Goal: Task Accomplishment & Management: Manage account settings

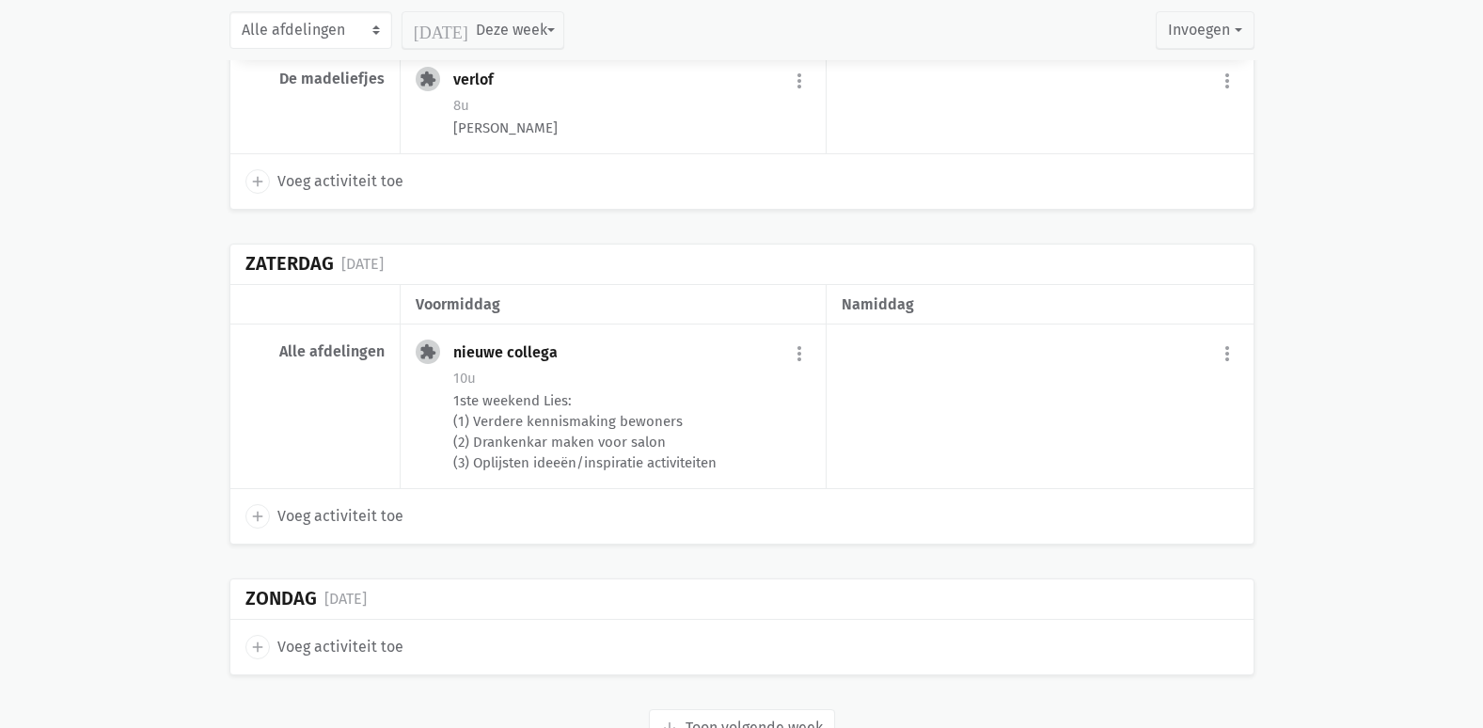
scroll to position [4206, 0]
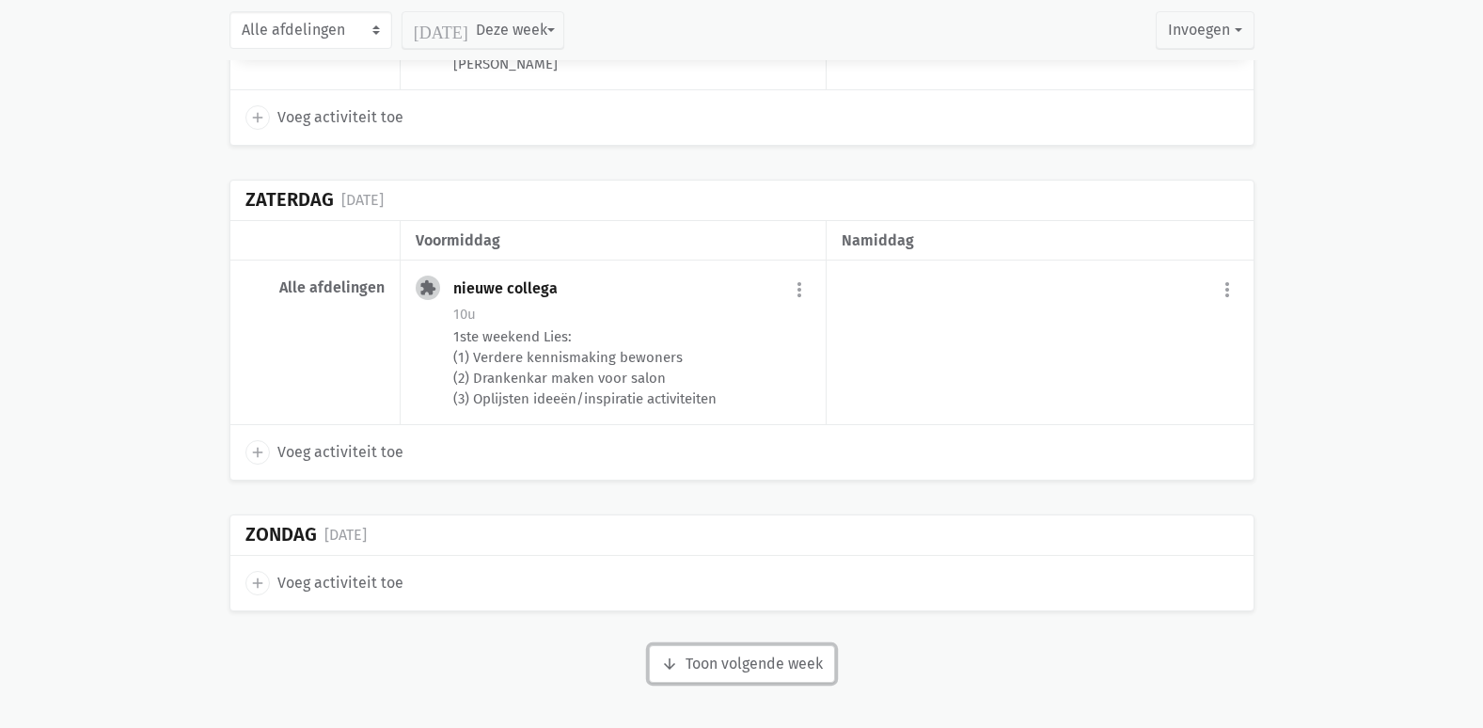
click at [705, 652] on button "arrow_downward Week wordt geladen Toon volgende week" at bounding box center [742, 664] width 186 height 38
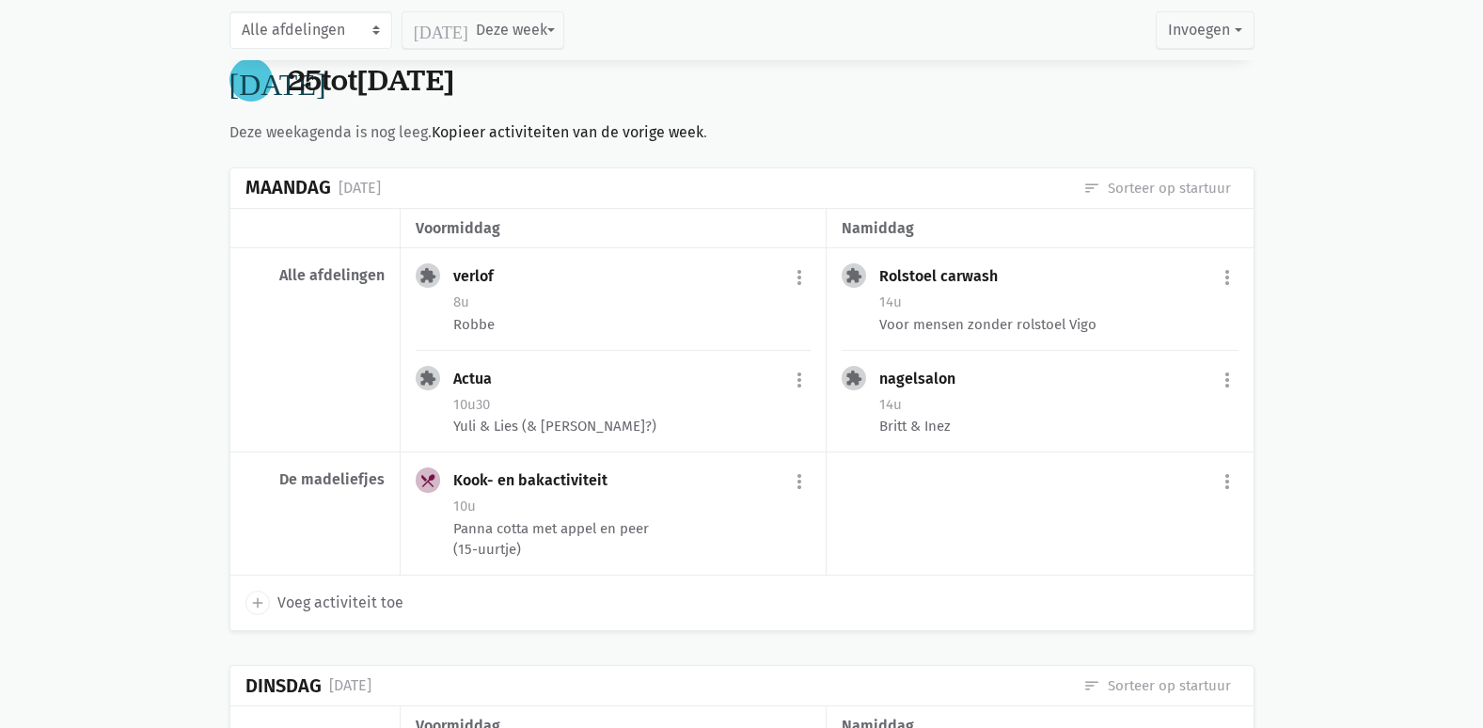
scroll to position [4771, 0]
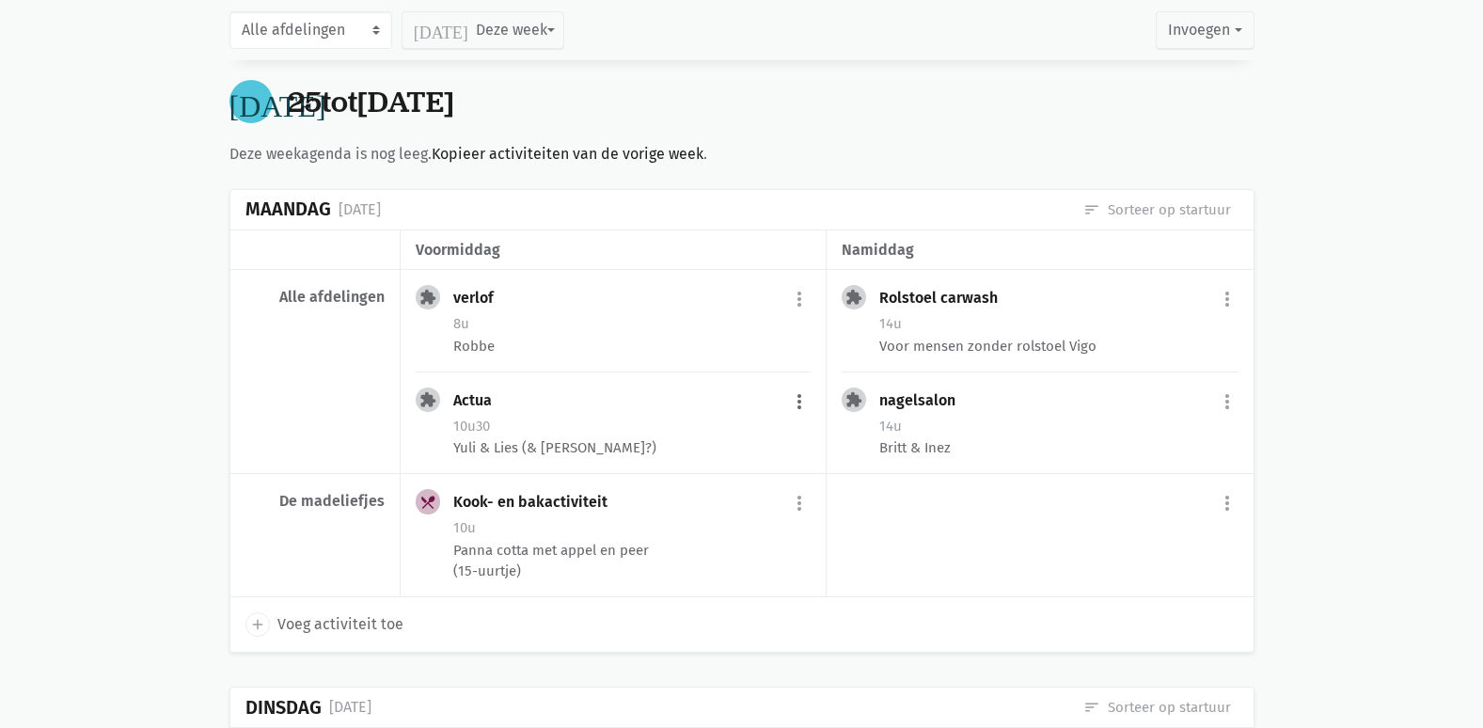
click at [799, 401] on button "more_vert" at bounding box center [799, 402] width 23 height 36
click at [739, 445] on link "edit Bewerk" at bounding box center [737, 442] width 193 height 32
select select "10:30"
select select "11:30"
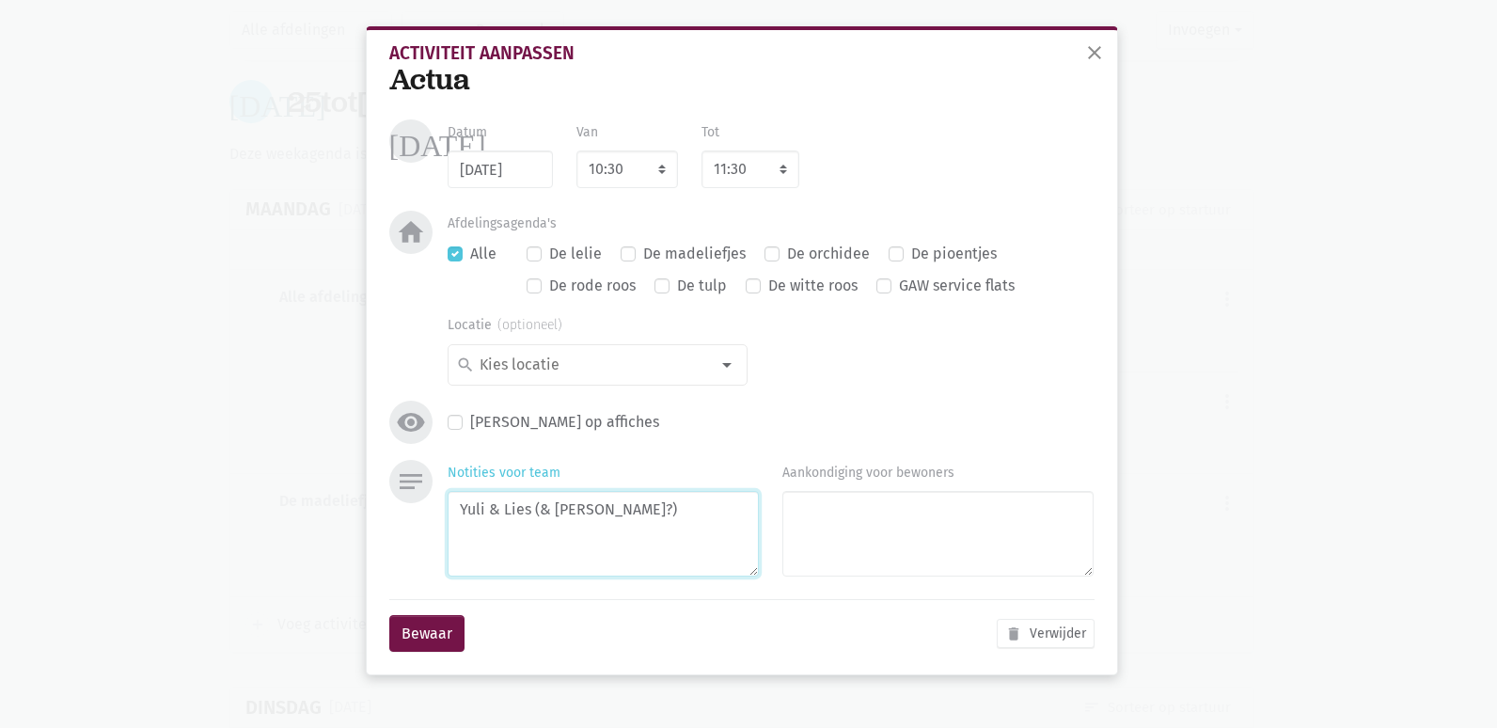
drag, startPoint x: 634, startPoint y: 516, endPoint x: 537, endPoint y: 528, distance: 97.5
click at [537, 528] on textarea "Yuli & Lies (& [PERSON_NAME]?)" at bounding box center [603, 534] width 311 height 86
type textarea "Yuli & Lies"
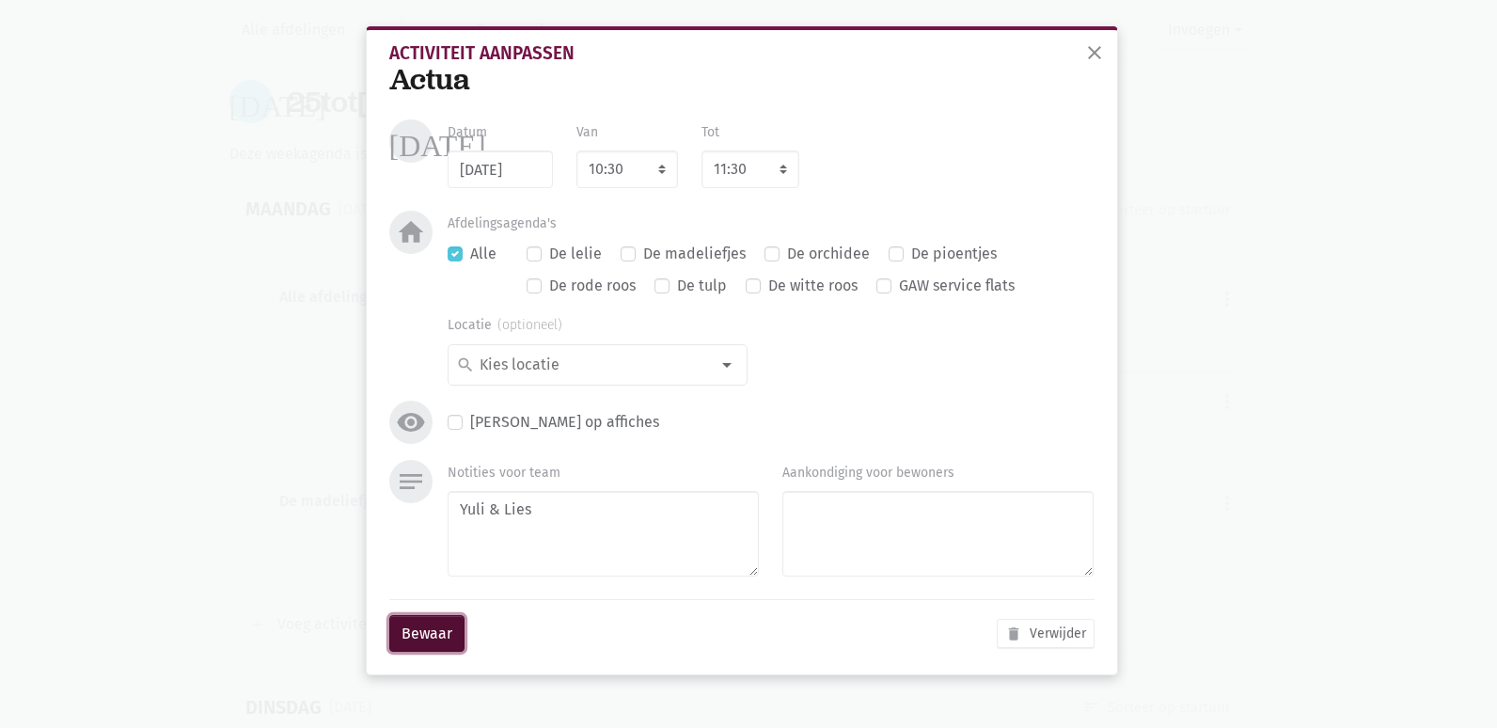
click at [455, 623] on button "Bewaar" at bounding box center [426, 634] width 75 height 38
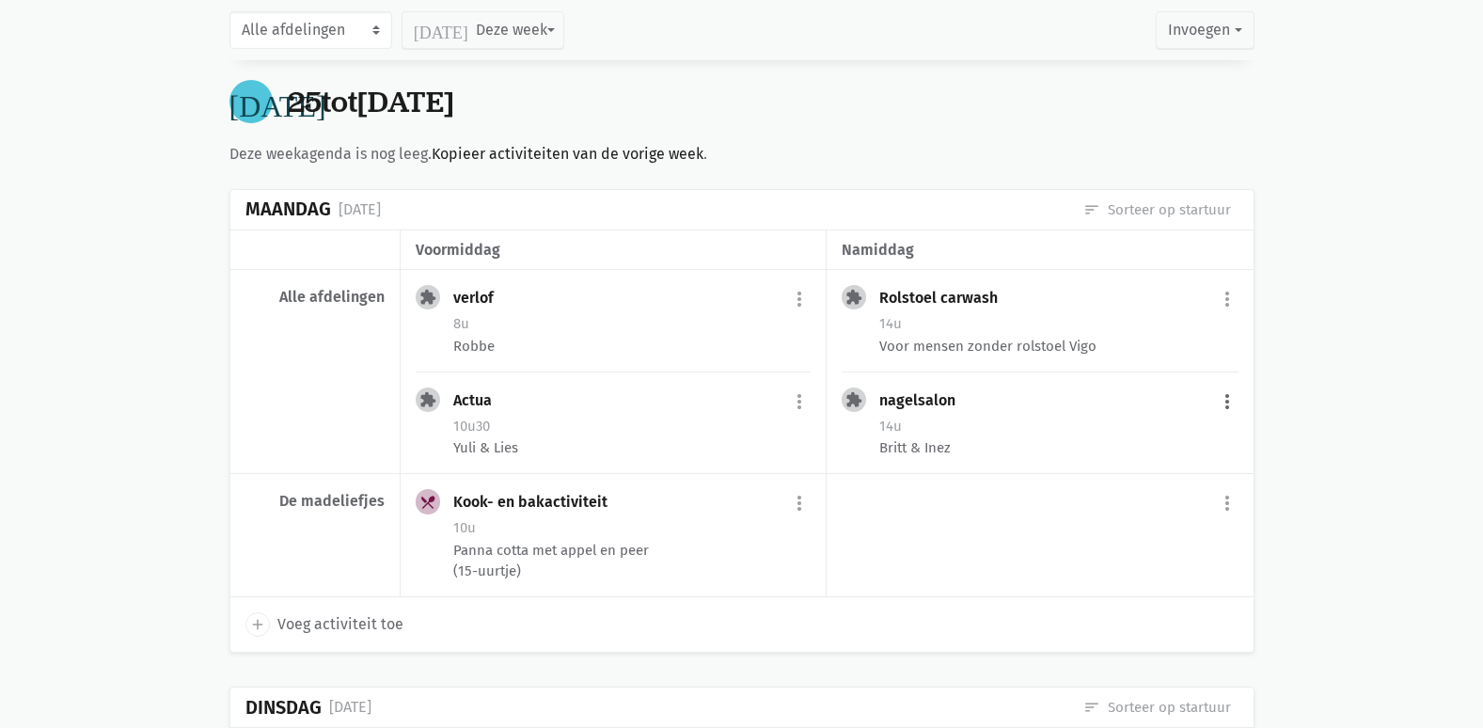
click at [1235, 405] on button "more_vert" at bounding box center [1227, 402] width 23 height 36
click at [1112, 440] on link "edit Bewerk" at bounding box center [1165, 442] width 193 height 32
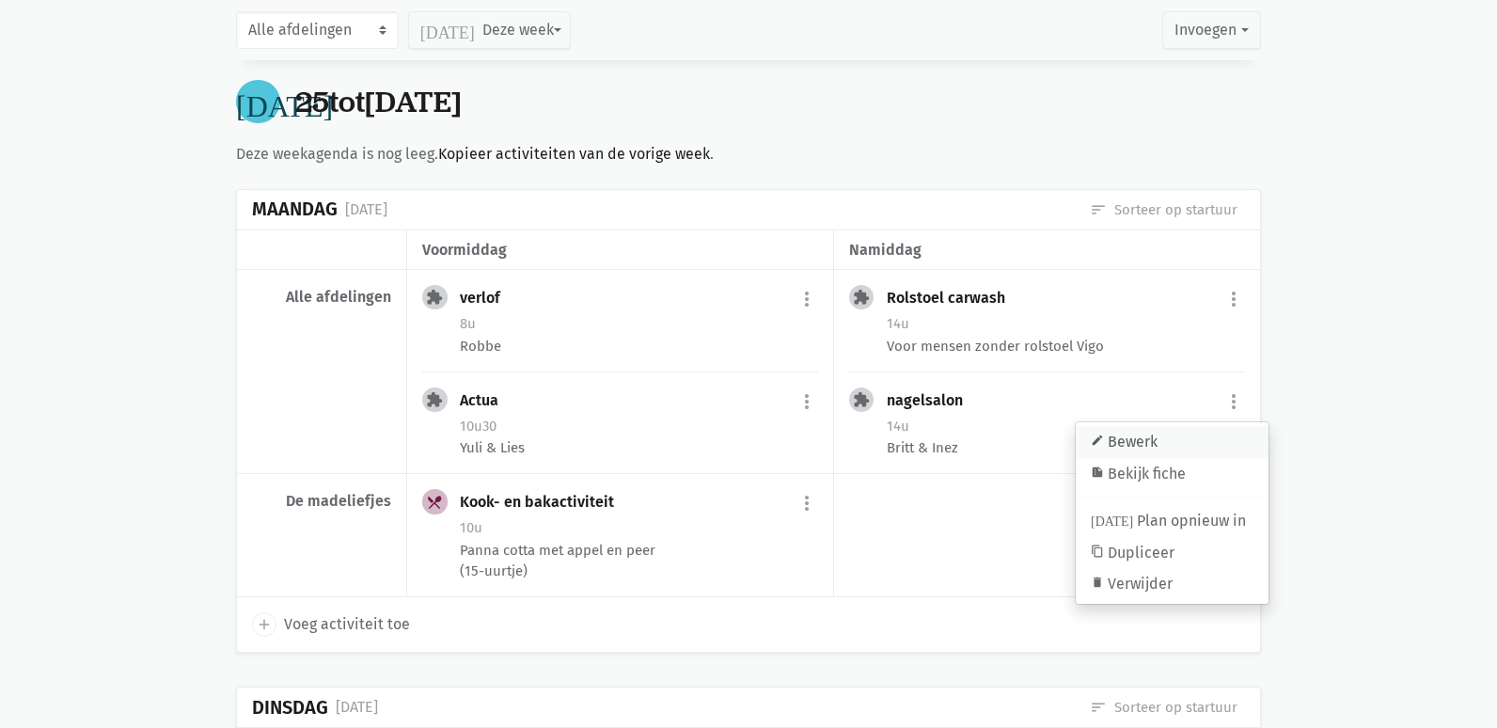
select select "14:00"
select select "15:00"
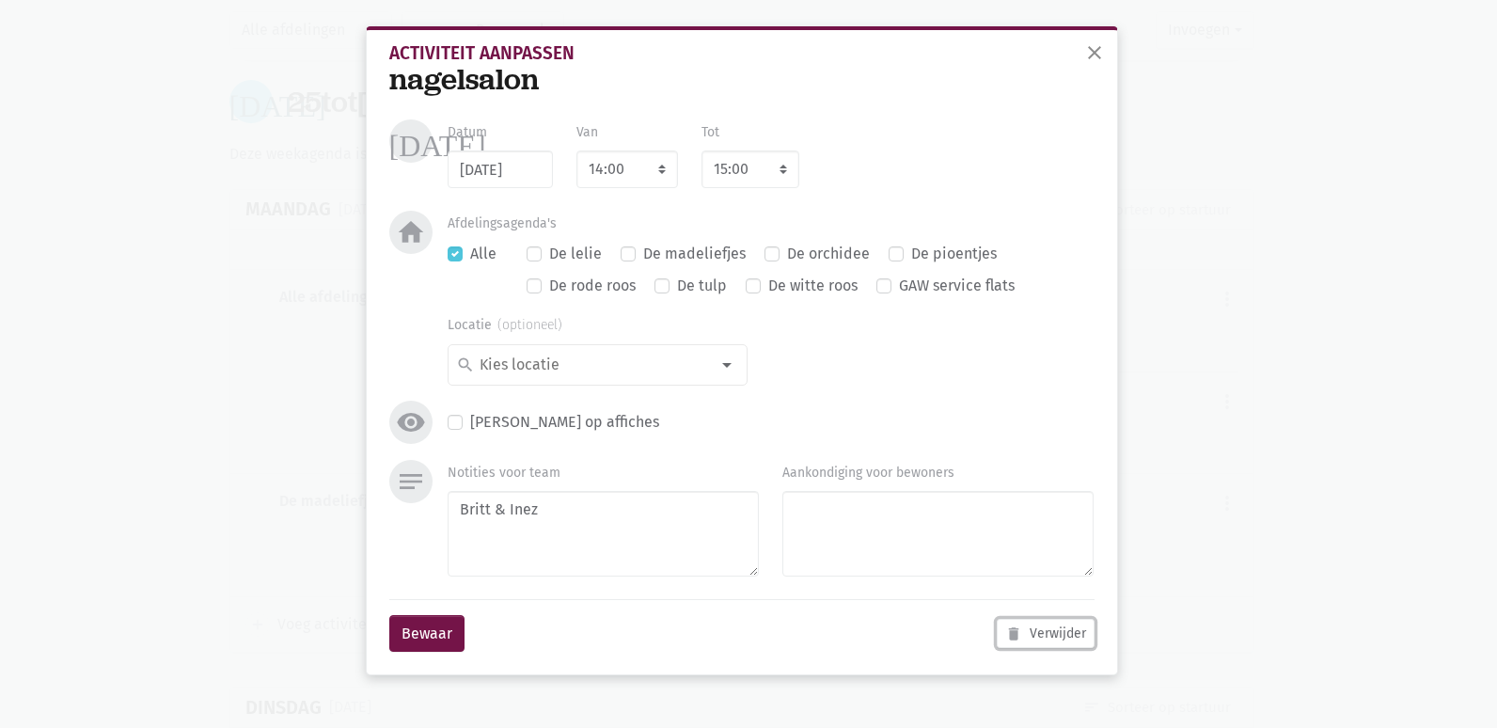
click at [1095, 504] on form "[DATE] Datum [DATE] Van 7:00 7:15 7:30 7:45 8:00 8:15 8:30 8:45 9:00 9:15 9:30 …" at bounding box center [741, 393] width 705 height 548
click at [438, 631] on button "Bewaar" at bounding box center [426, 634] width 75 height 38
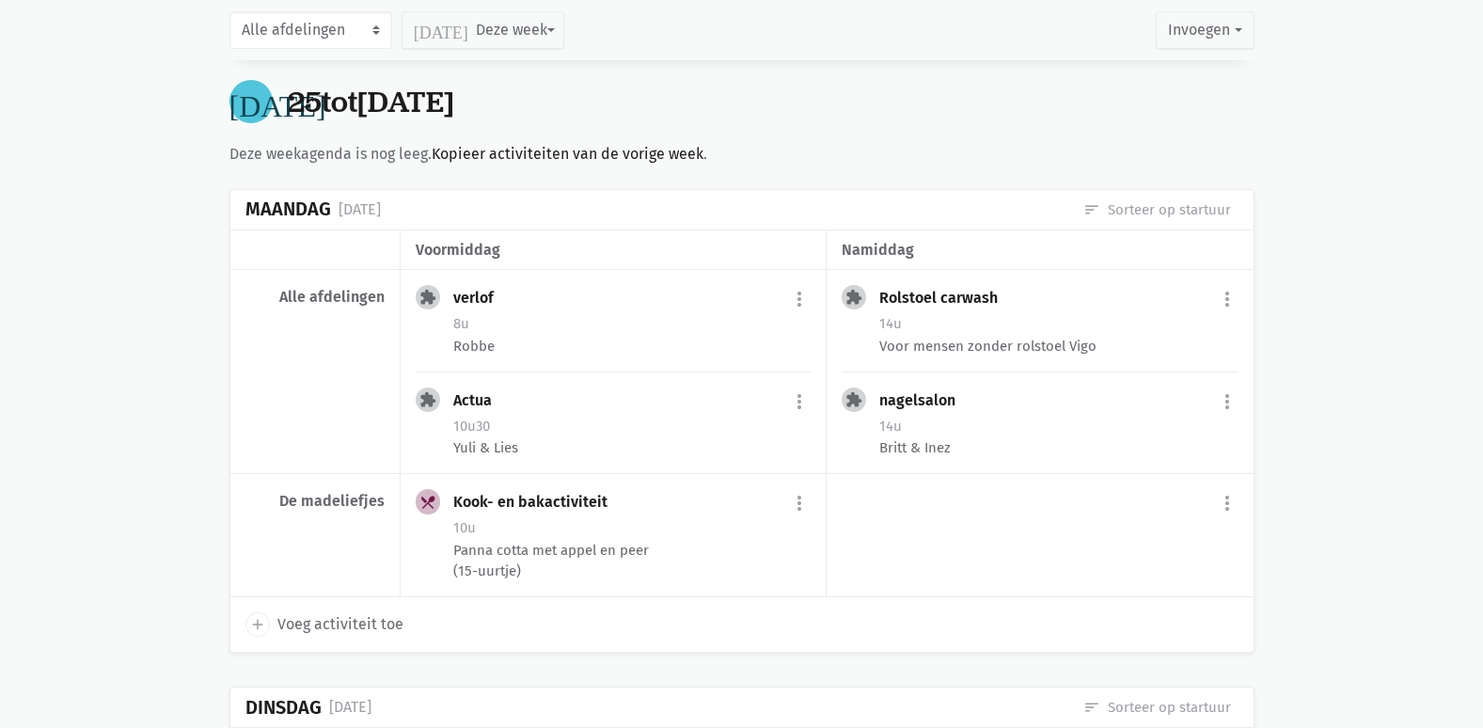
click at [1232, 399] on button "more_vert" at bounding box center [1227, 402] width 23 height 36
click at [1186, 431] on link "edit Bewerk" at bounding box center [1165, 442] width 193 height 32
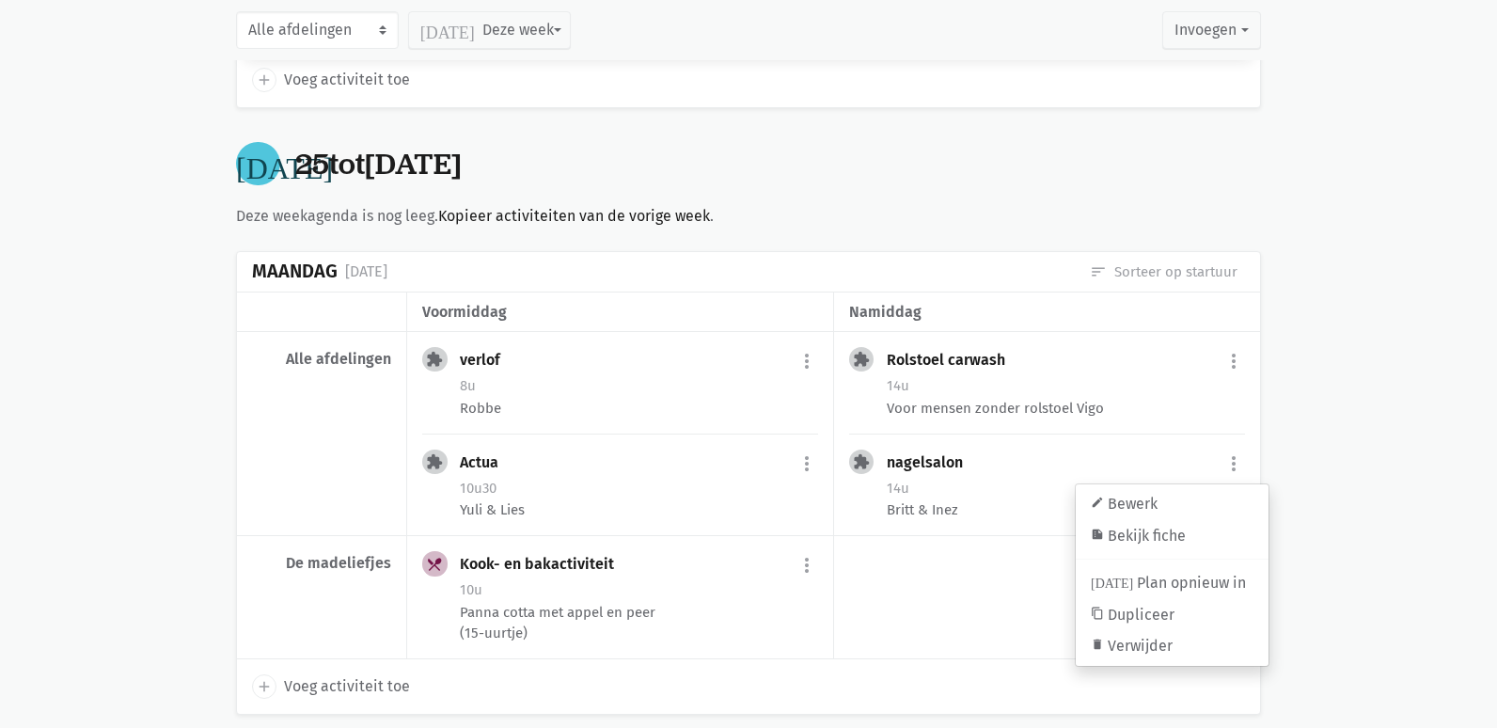
select select "14:00"
select select "15:00"
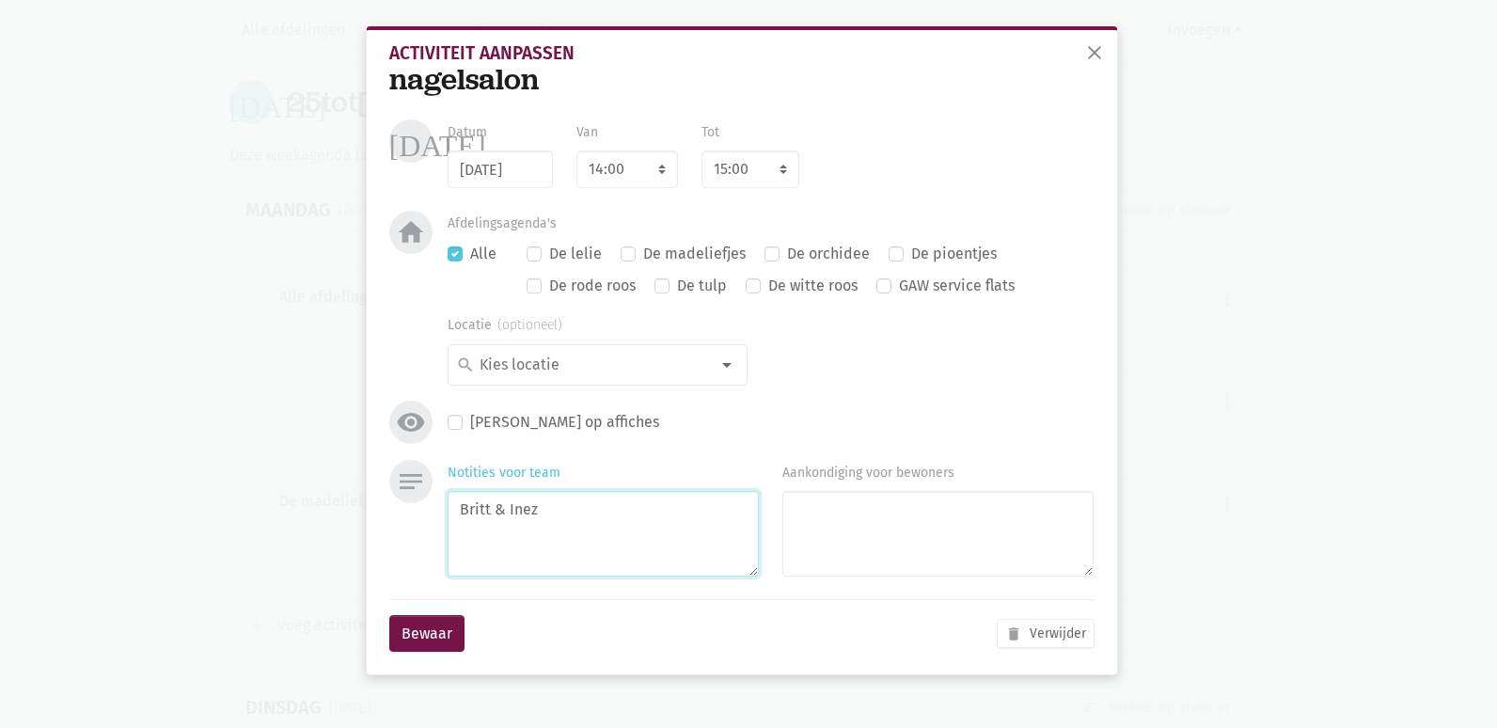
drag, startPoint x: 481, startPoint y: 510, endPoint x: 440, endPoint y: 509, distance: 40.4
click at [440, 509] on div "Notities voor team [PERSON_NAME] & Inez" at bounding box center [603, 522] width 335 height 124
type textarea "Lies & Inez"
click at [414, 619] on button "Bewaar" at bounding box center [426, 634] width 75 height 38
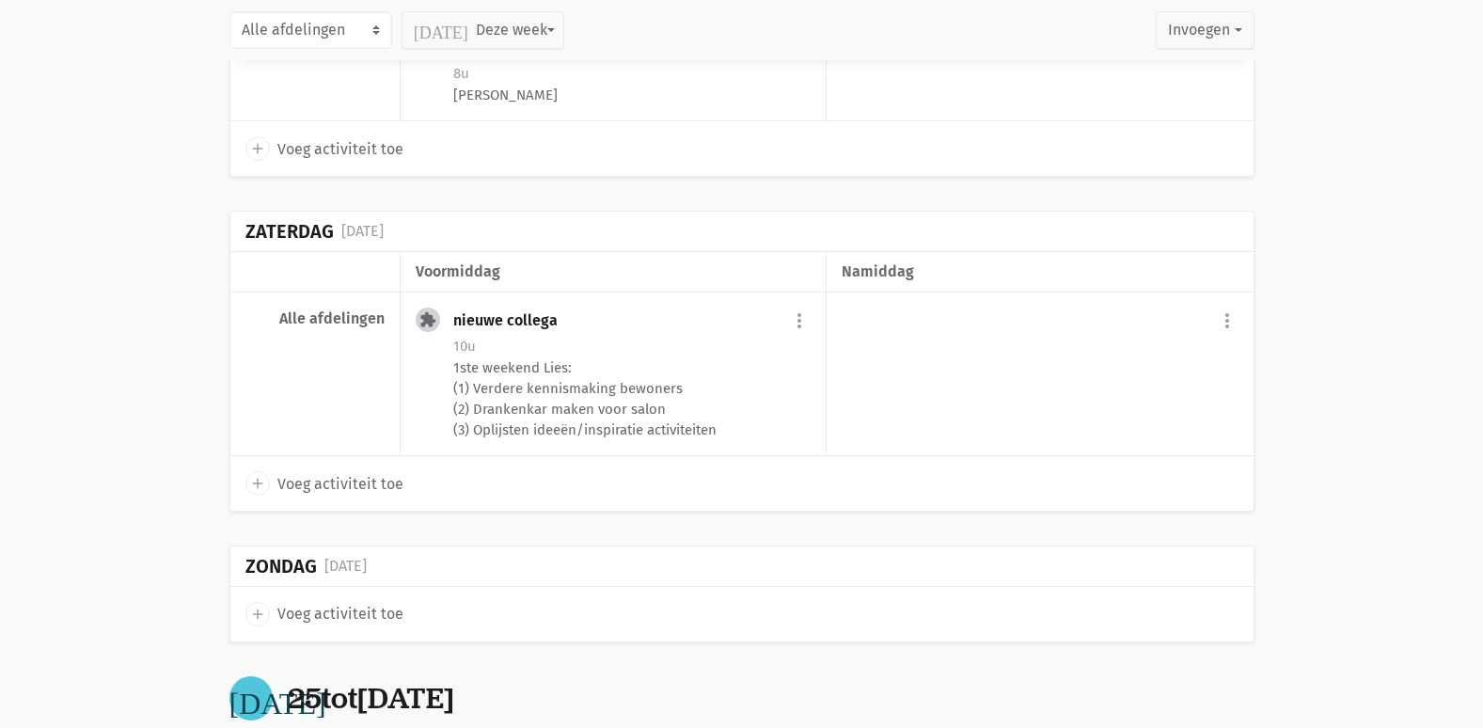
scroll to position [4144, 0]
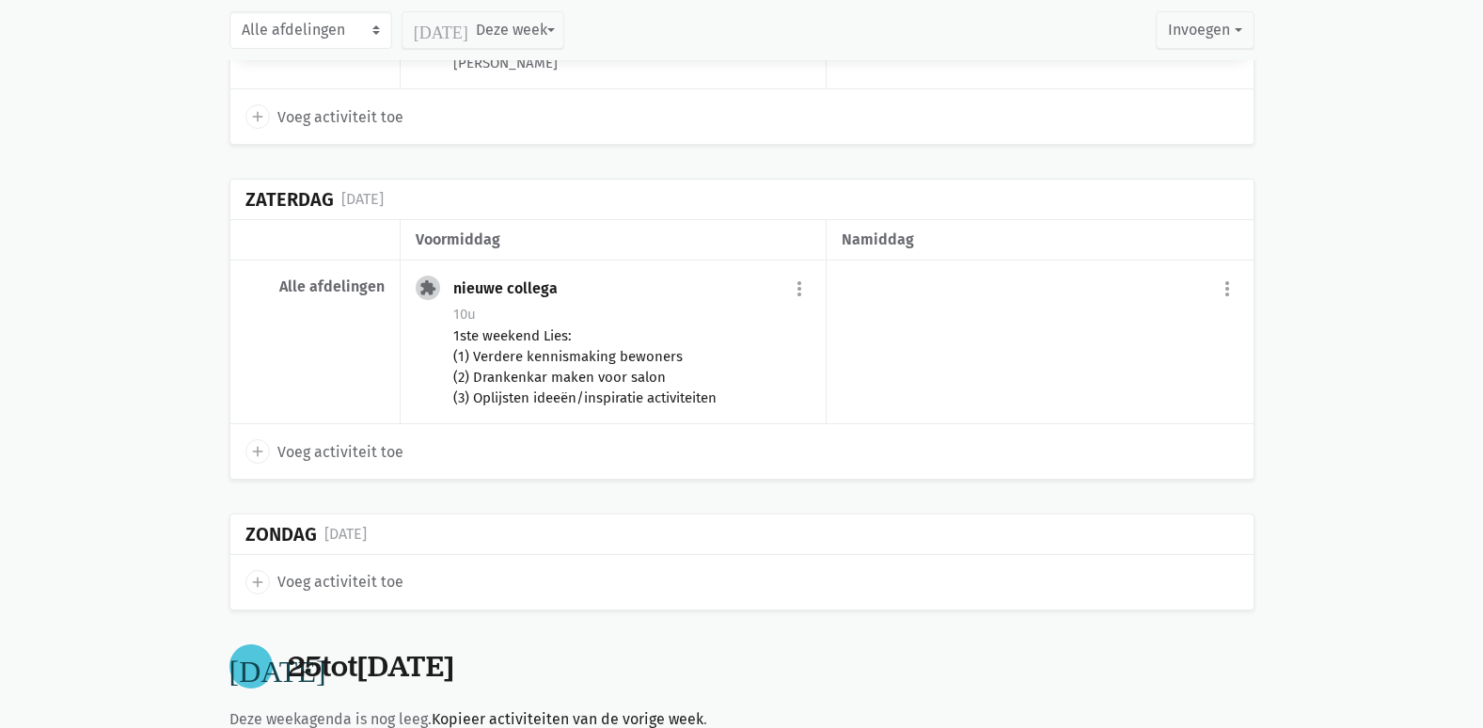
click at [612, 376] on div "1ste weekend Lies: (1) Verdere kennismaking bewoners (2) Drankenkar maken voor …" at bounding box center [631, 366] width 357 height 83
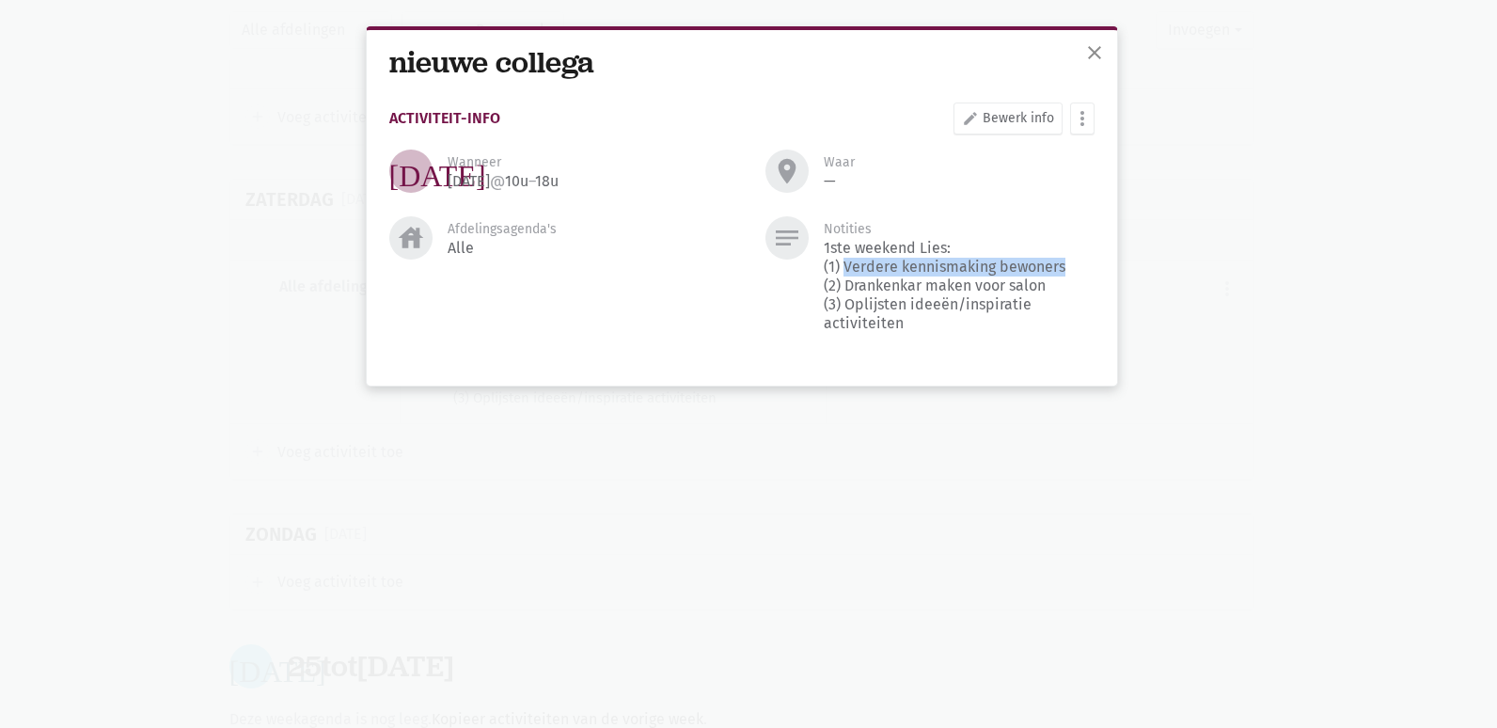
drag, startPoint x: 844, startPoint y: 266, endPoint x: 1079, endPoint y: 264, distance: 234.2
click at [1079, 264] on div "1ste weekend Lies: (1) Verdere kennismaking bewoners (2) Drankenkar maken voor …" at bounding box center [959, 286] width 270 height 94
click at [1081, 263] on div "1ste weekend Lies: (1) Verdere kennismaking bewoners (2) Drankenkar maken voor …" at bounding box center [959, 286] width 270 height 94
drag, startPoint x: 847, startPoint y: 308, endPoint x: 929, endPoint y: 308, distance: 81.8
click at [929, 308] on div "1ste weekend Lies: (1) Verdere kennismaking bewoners (2) Drankenkar maken voor …" at bounding box center [959, 286] width 270 height 94
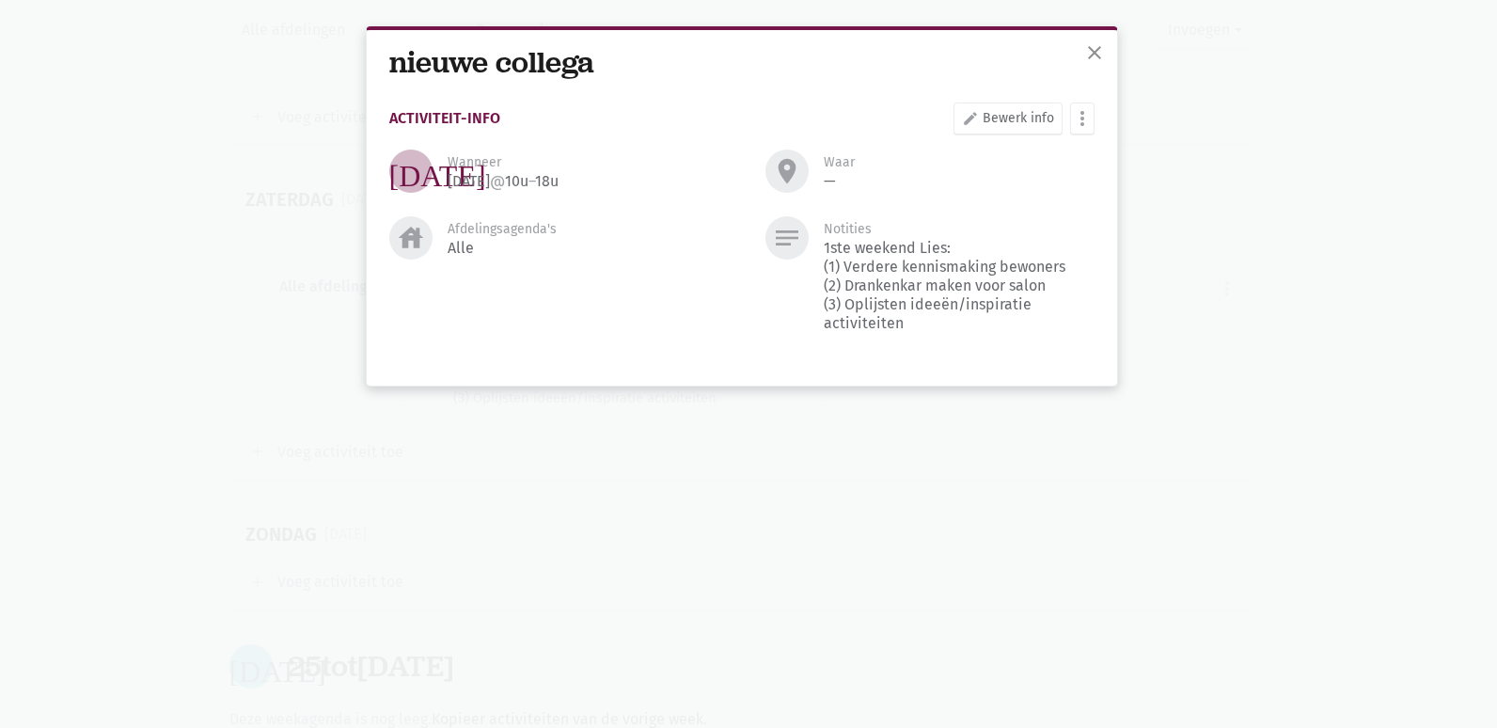
drag, startPoint x: 929, startPoint y: 308, endPoint x: 923, endPoint y: 321, distance: 13.9
click at [923, 321] on div "1ste weekend Lies: (1) Verdere kennismaking bewoners (2) Drankenkar maken voor …" at bounding box center [959, 286] width 270 height 94
click at [1092, 52] on span "close" at bounding box center [1094, 52] width 23 height 23
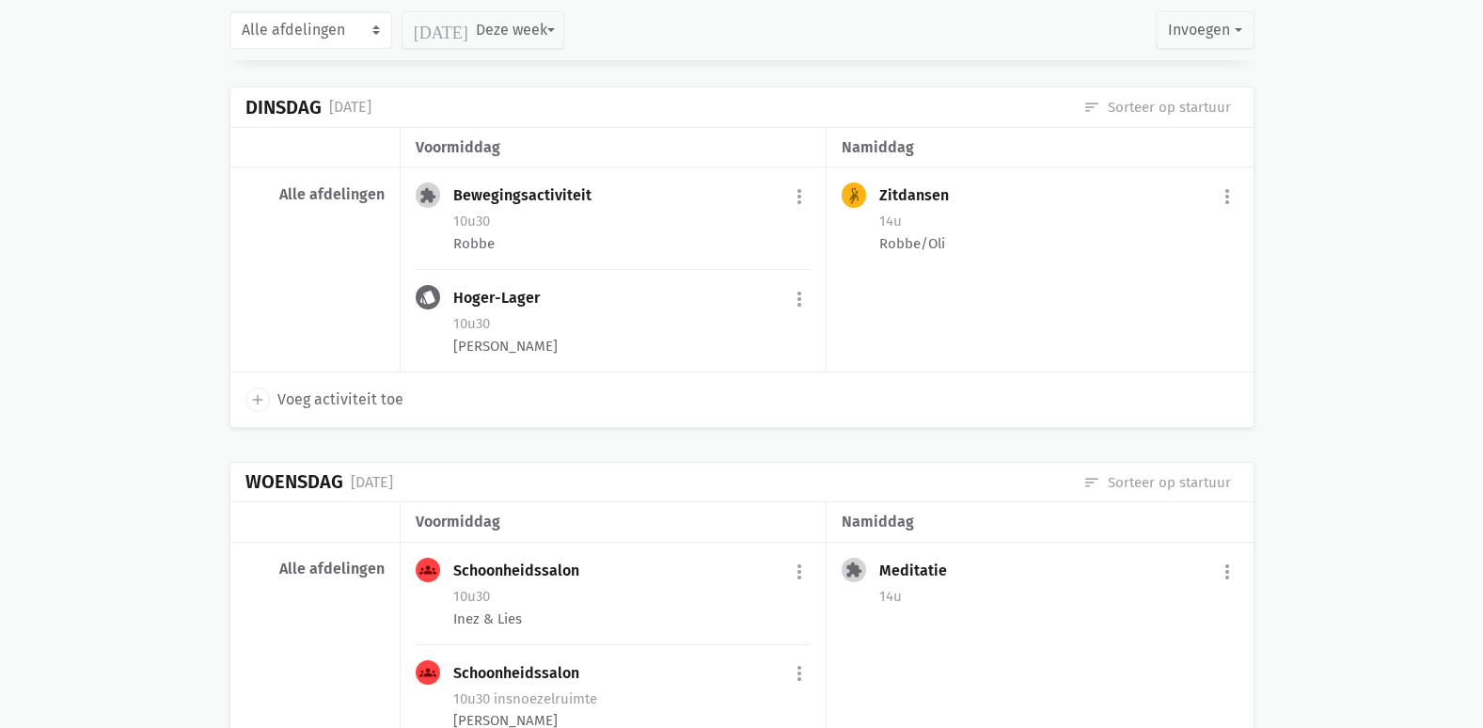
scroll to position [1699, 0]
